Goal: Task Accomplishment & Management: Manage account settings

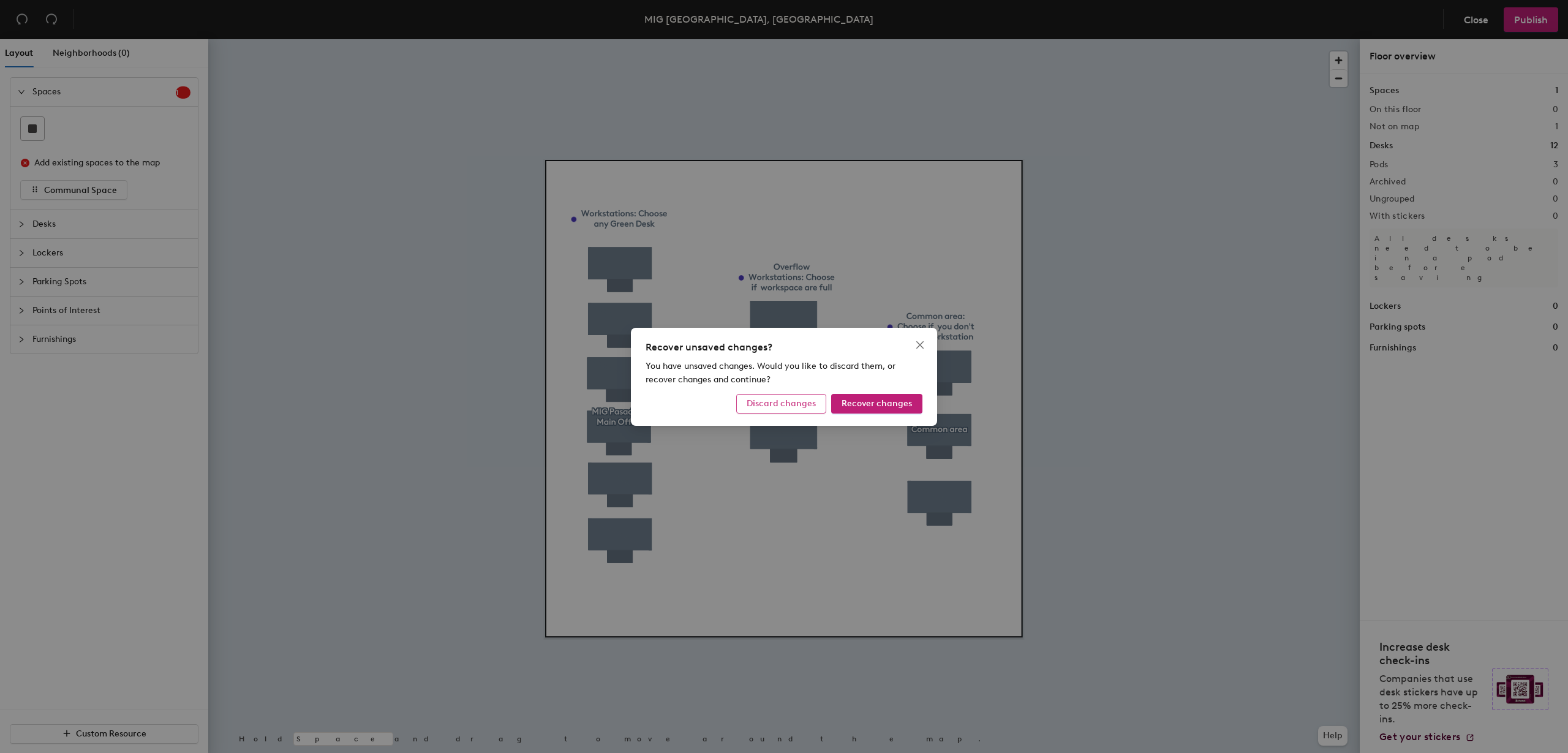
click at [800, 405] on span "Discard changes" at bounding box center [781, 403] width 69 height 11
